Goal: Find specific page/section: Find specific page/section

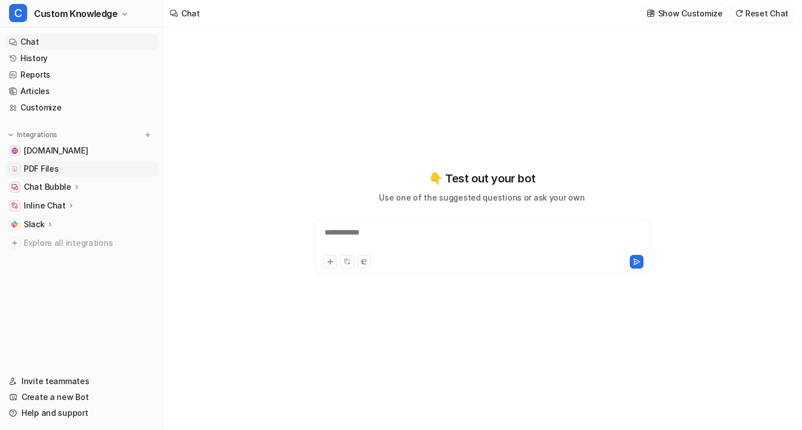
click at [64, 168] on link "PDF Files" at bounding box center [82, 169] width 154 height 16
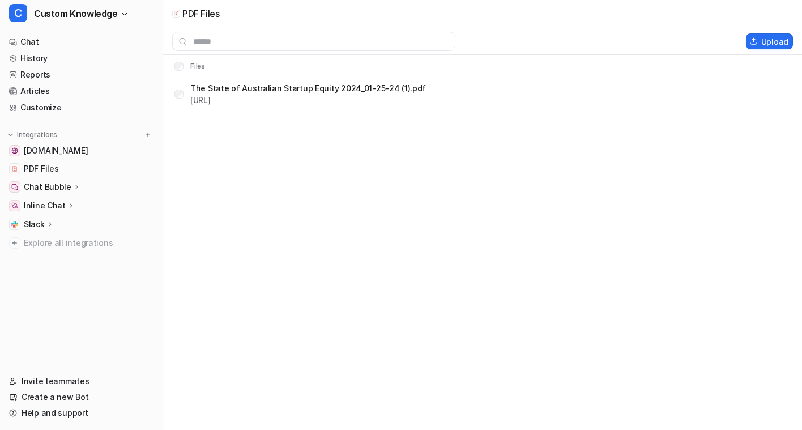
click at [73, 186] on icon at bounding box center [77, 186] width 8 height 8
click at [47, 189] on p "Chat Bubble" at bounding box center [48, 186] width 48 height 11
click at [93, 19] on span "Custom Knowledge" at bounding box center [76, 14] width 84 height 16
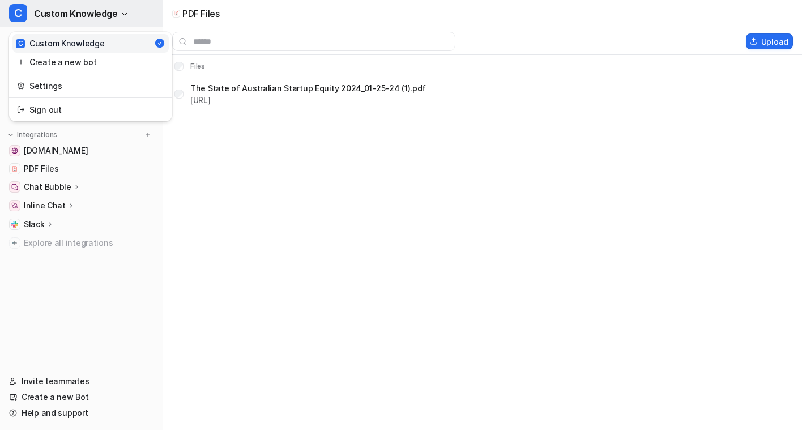
click at [92, 18] on span "Custom Knowledge" at bounding box center [76, 14] width 84 height 16
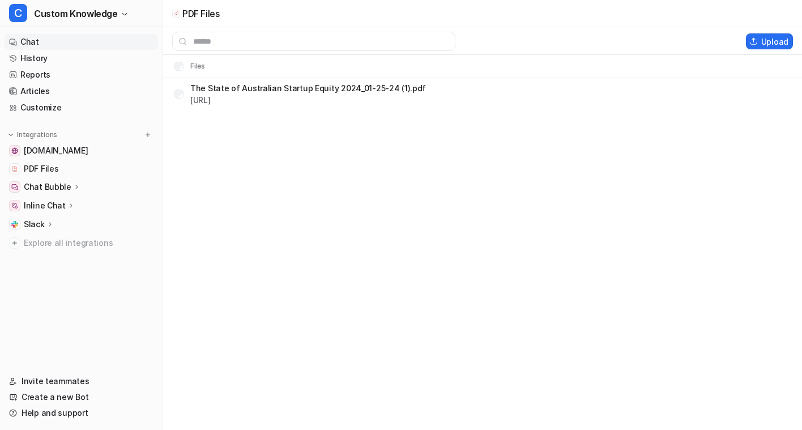
click at [31, 42] on link "Chat" at bounding box center [82, 42] width 154 height 16
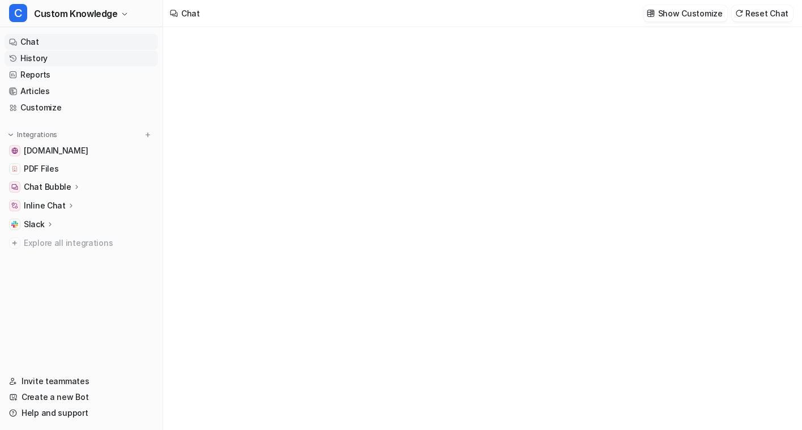
click at [81, 61] on link "History" at bounding box center [82, 58] width 154 height 16
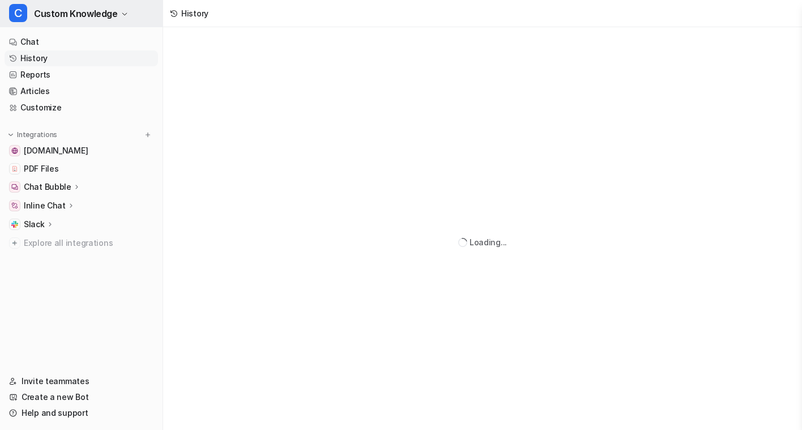
click at [126, 14] on button "C Custom Knowledge" at bounding box center [81, 13] width 163 height 27
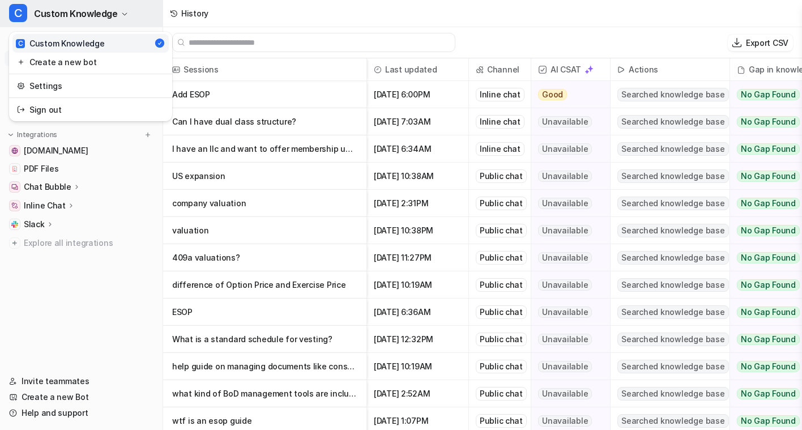
click at [126, 14] on button "C Custom Knowledge" at bounding box center [81, 13] width 163 height 27
click at [99, 18] on span "Custom Knowledge" at bounding box center [76, 14] width 84 height 16
